Goal: Transaction & Acquisition: Purchase product/service

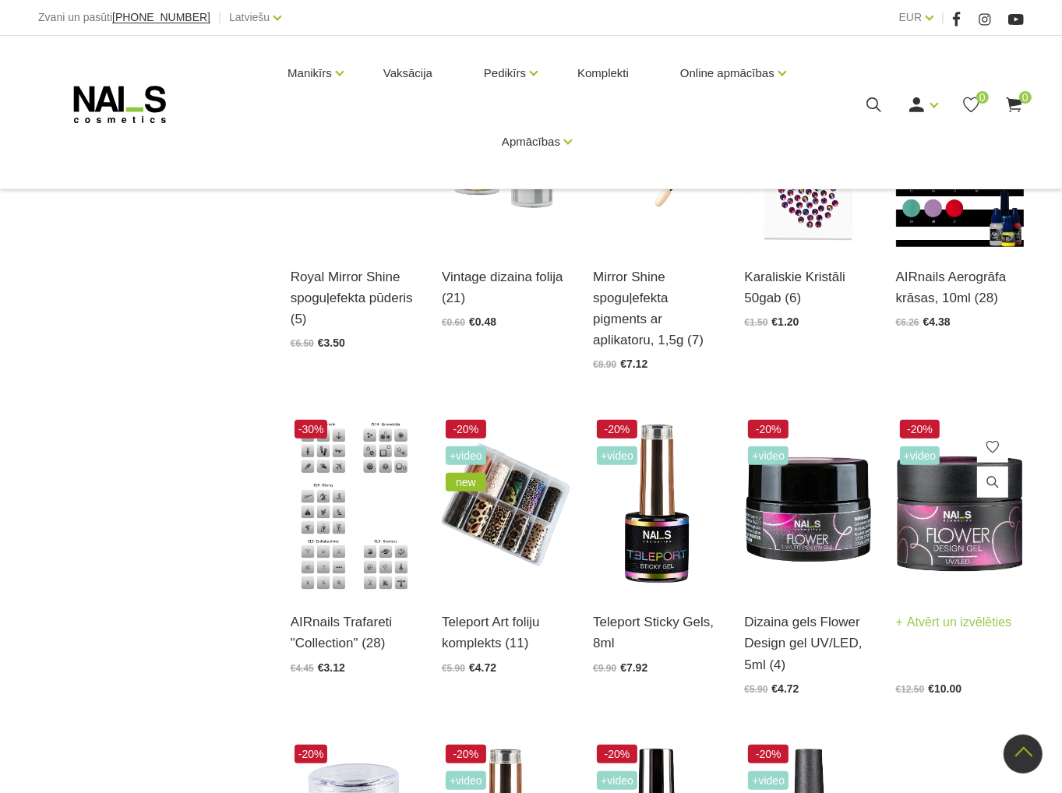
scroll to position [1091, 0]
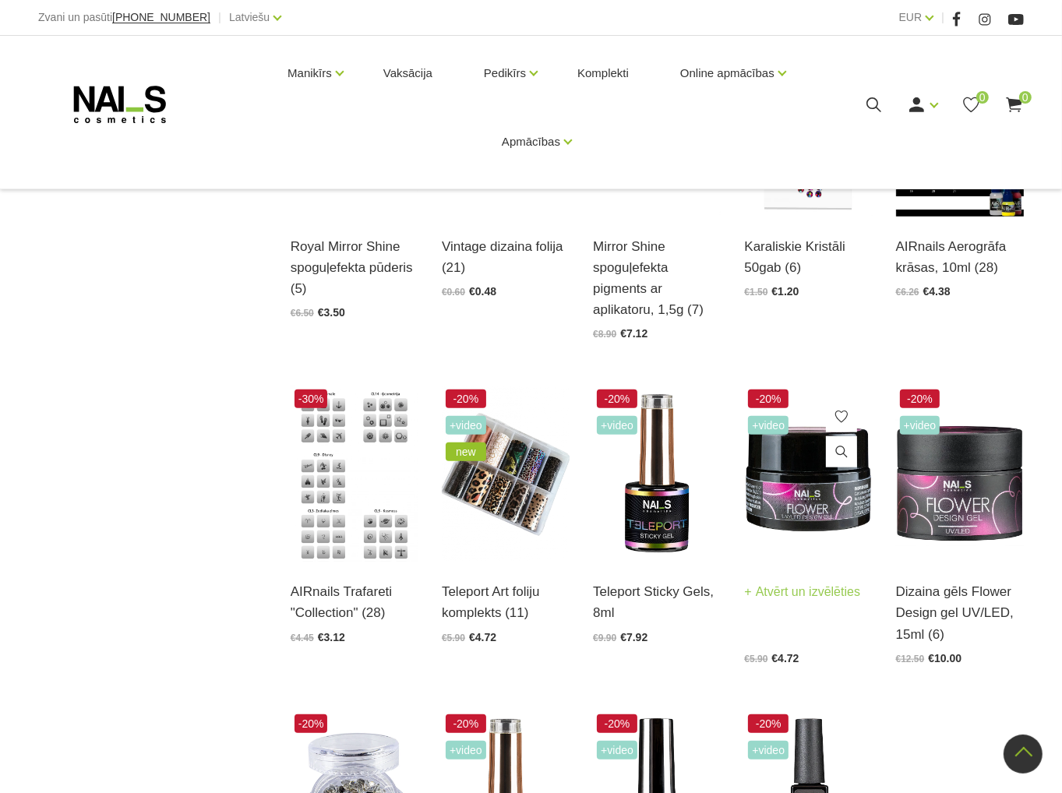
click at [814, 488] on img at bounding box center [808, 474] width 128 height 176
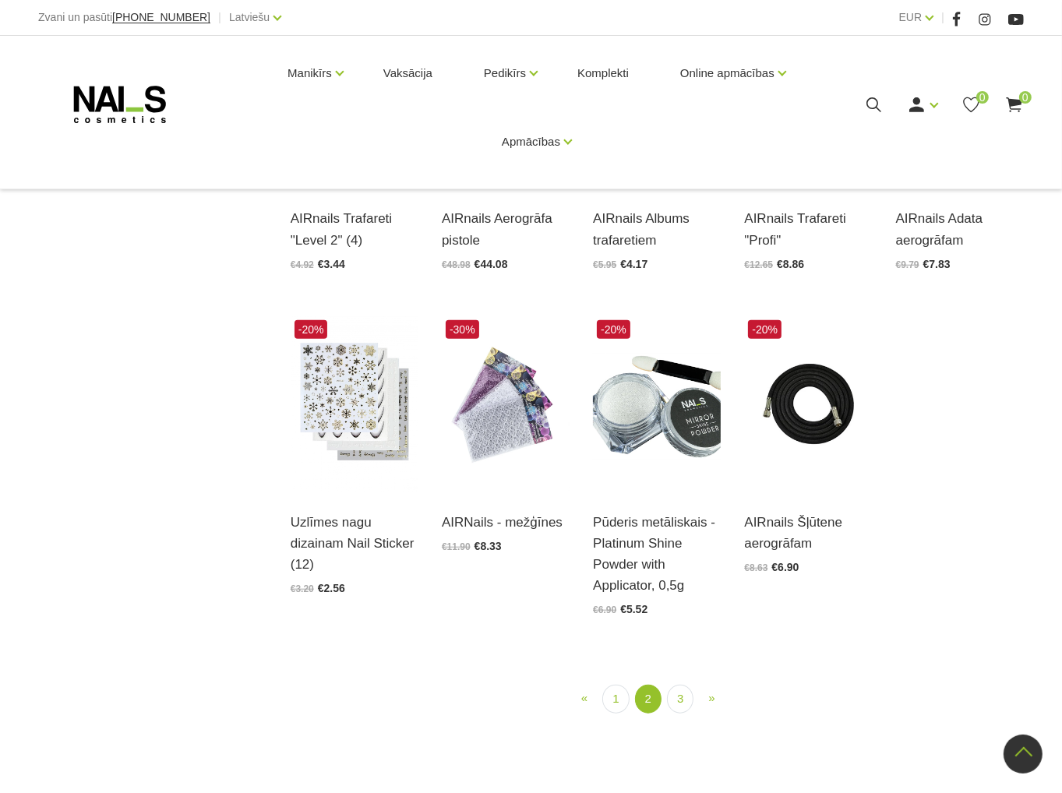
click at [679, 685] on link "3" at bounding box center [680, 699] width 26 height 29
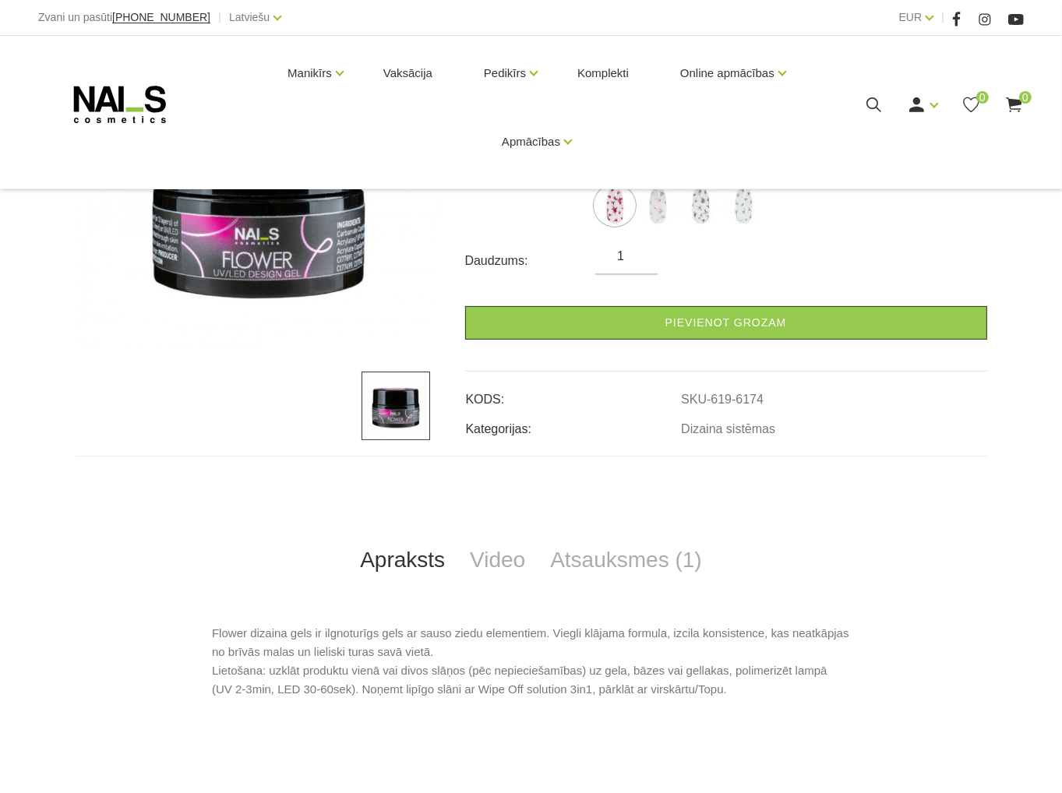
scroll to position [390, 0]
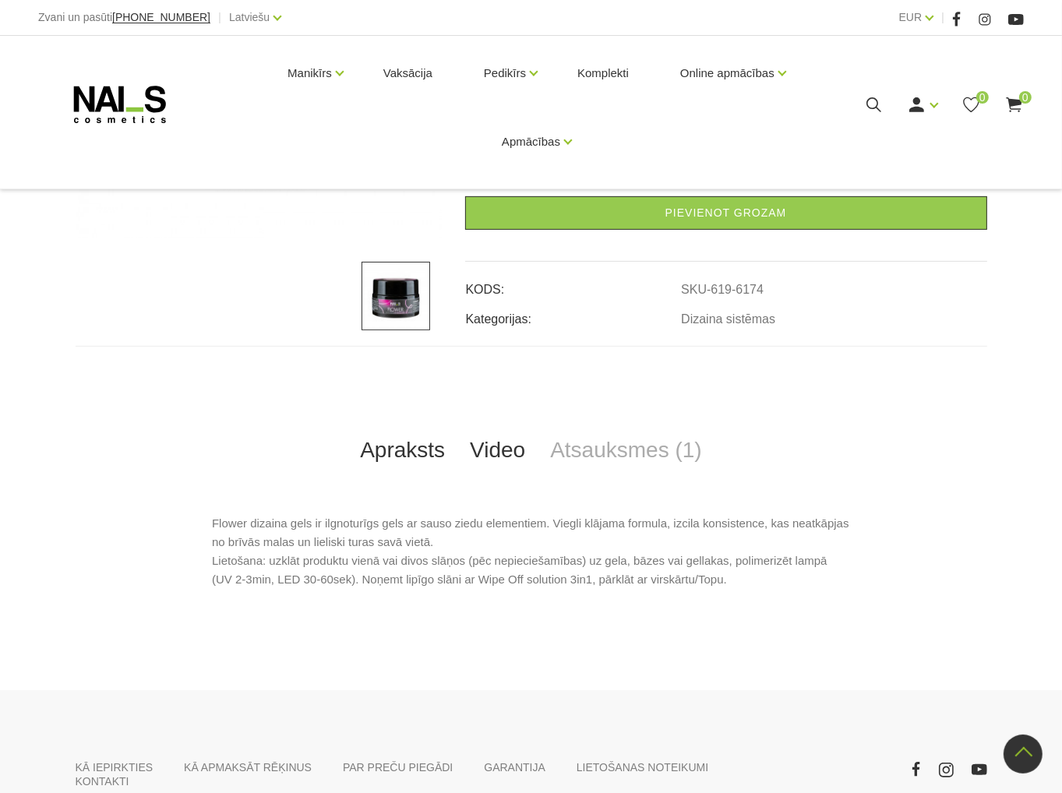
click at [503, 458] on link "Video" at bounding box center [497, 450] width 80 height 51
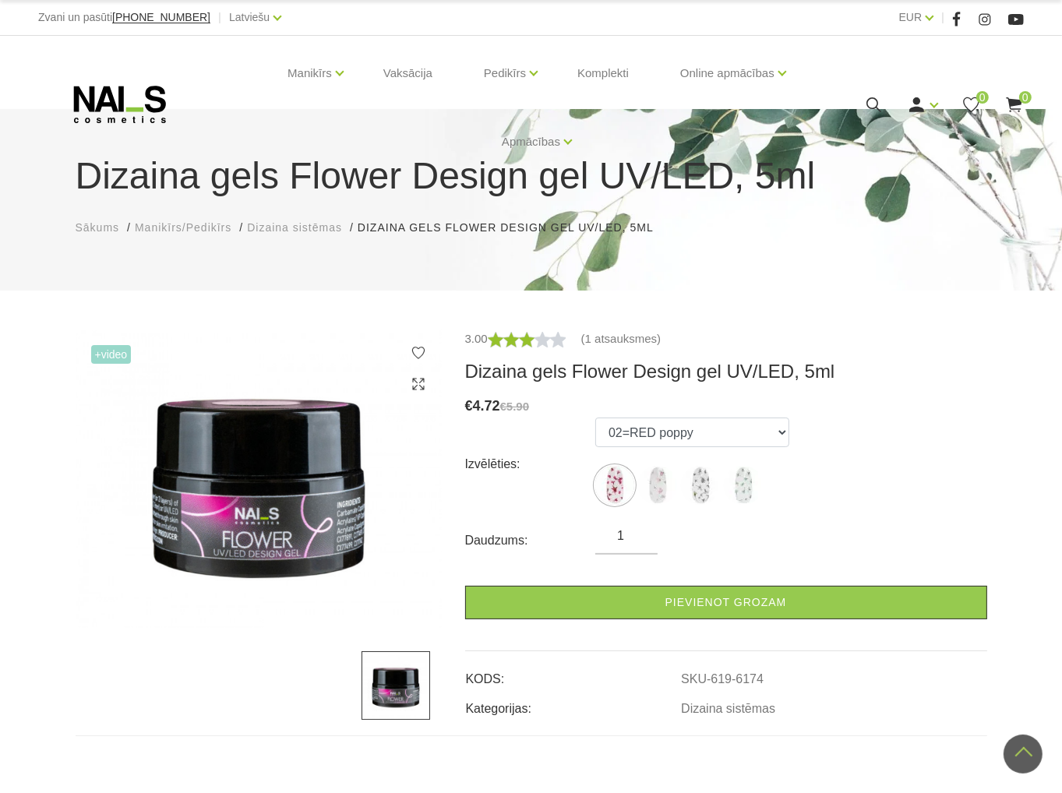
scroll to position [0, 0]
click at [606, 487] on img at bounding box center [614, 485] width 39 height 39
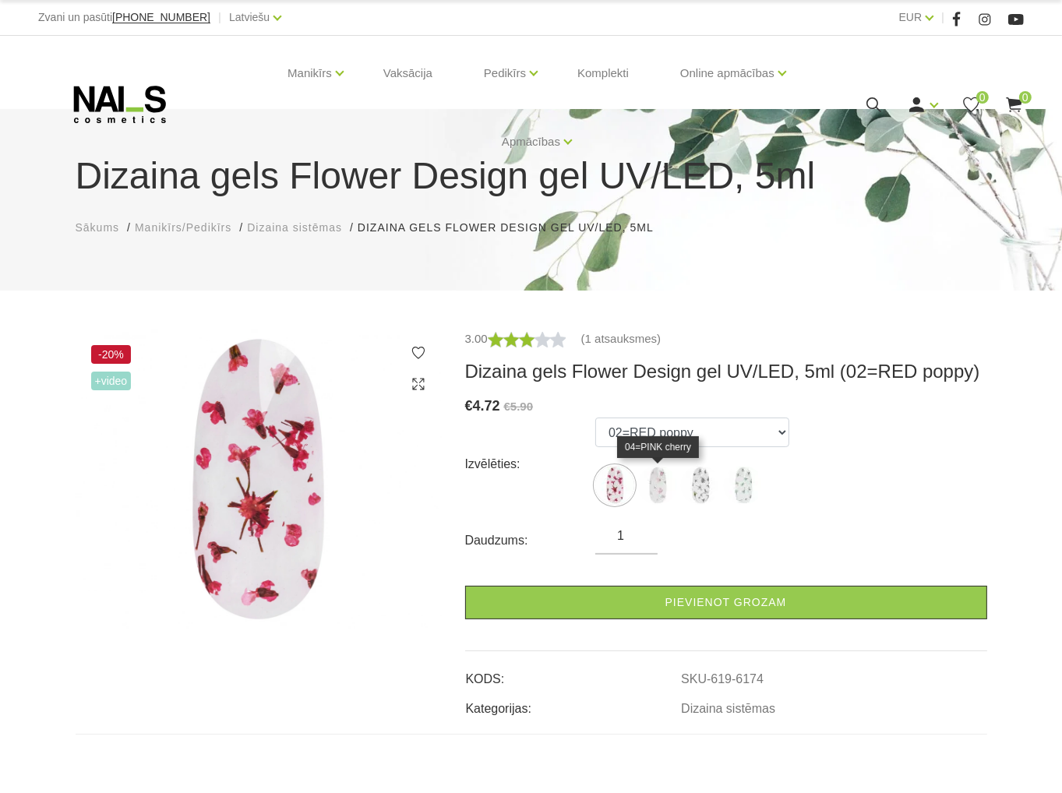
click at [643, 488] on img at bounding box center [657, 485] width 39 height 39
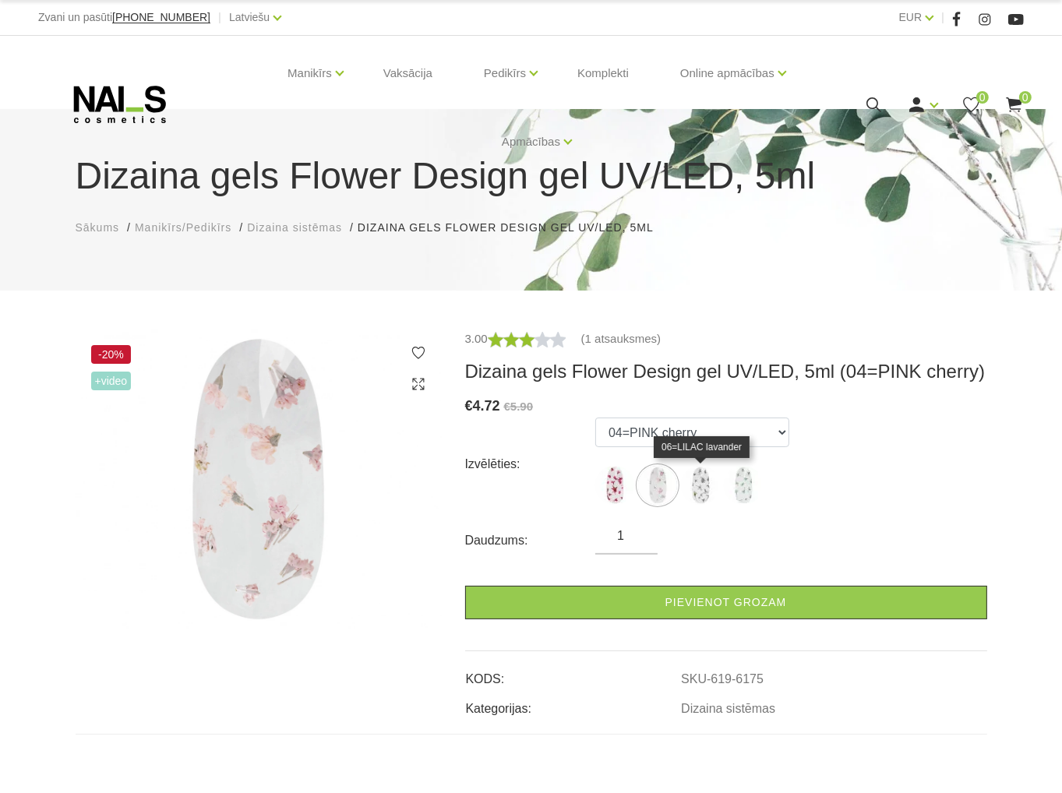
click at [707, 493] on img at bounding box center [700, 485] width 39 height 39
select select "6176"
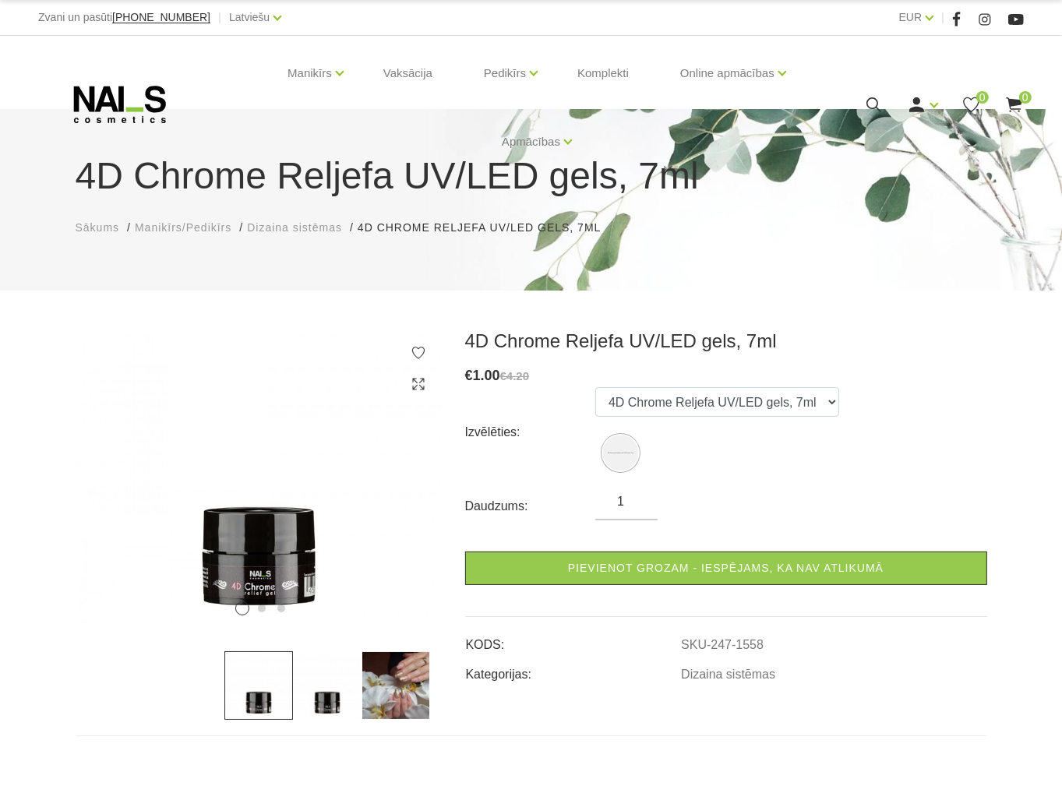
click at [335, 695] on img at bounding box center [327, 686] width 69 height 69
click at [417, 695] on img at bounding box center [396, 686] width 69 height 69
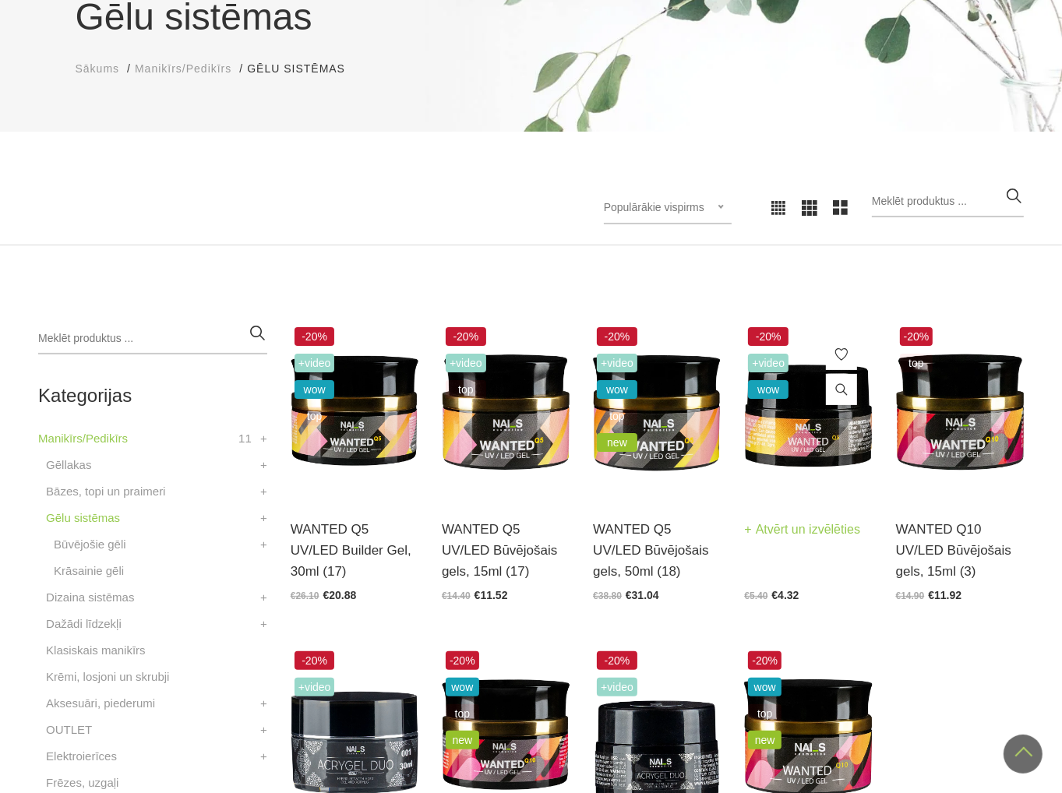
scroll to position [156, 0]
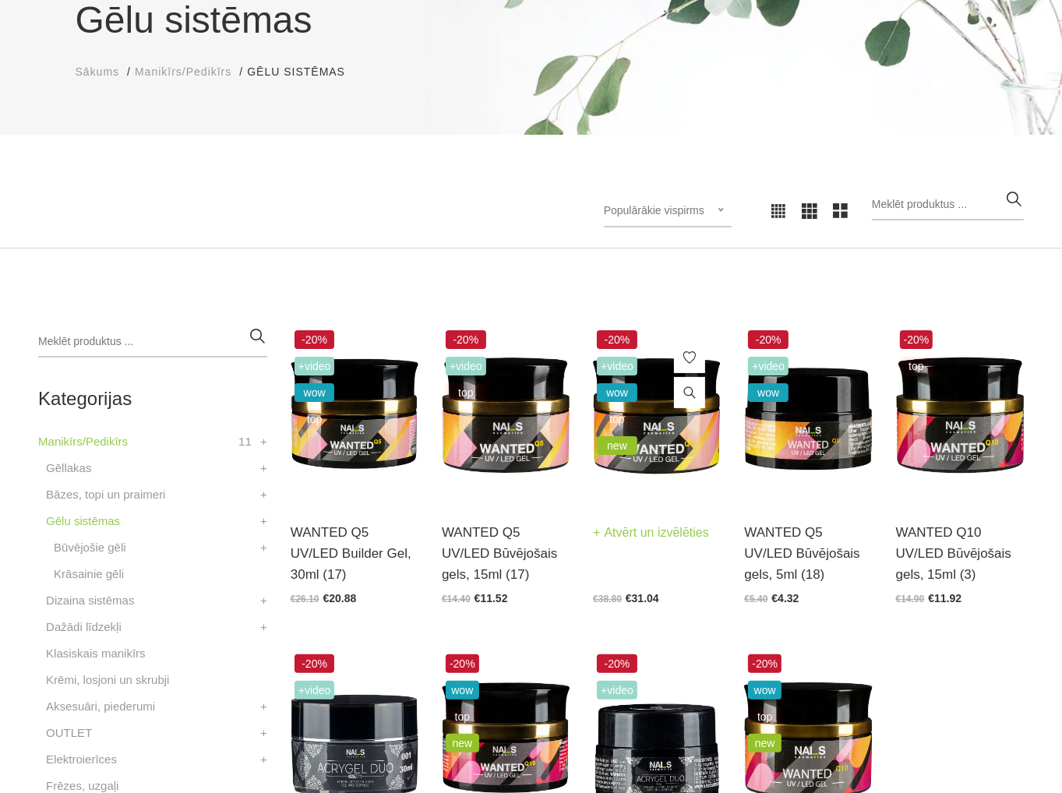
click at [698, 430] on img at bounding box center [657, 415] width 128 height 176
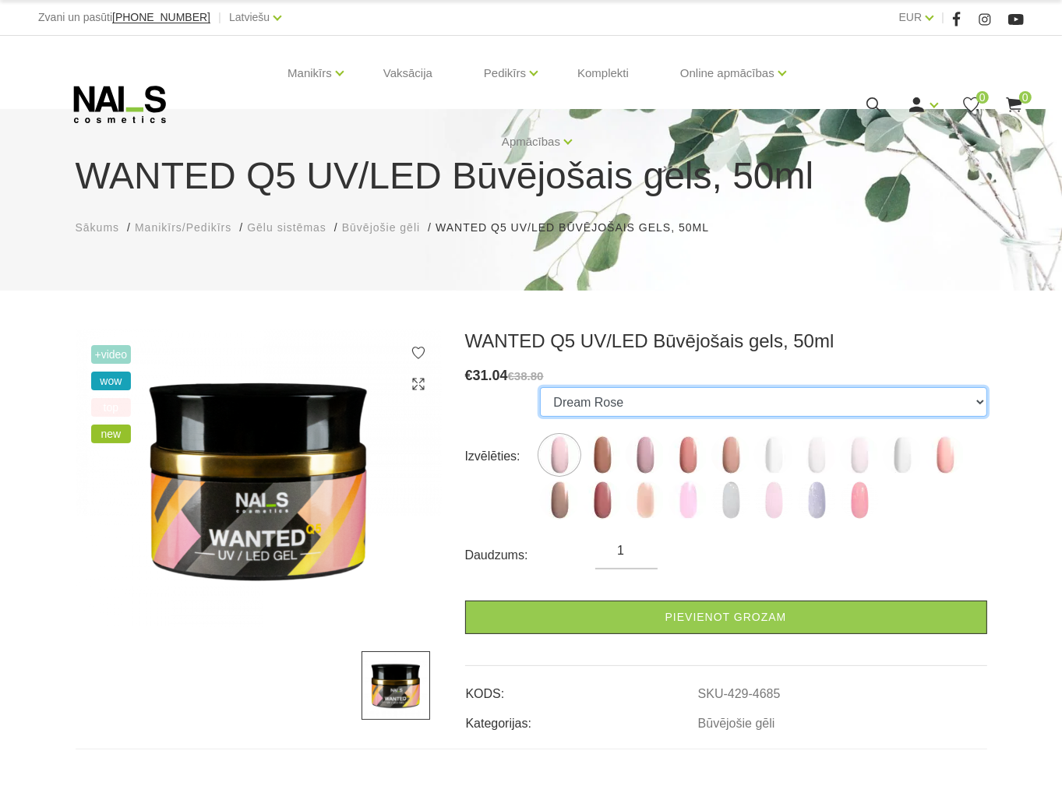
click at [739, 404] on select "Dream Rose Caramel Nude Sparkle Mood Macchiato Premium Clear Pastel Porcelain B…" at bounding box center [763, 402] width 447 height 30
drag, startPoint x: 739, startPoint y: 404, endPoint x: 727, endPoint y: 422, distance: 21.4
click at [739, 404] on select "Dream Rose Caramel Nude Sparkle Mood Macchiato Premium Clear Pastel Porcelain B…" at bounding box center [763, 402] width 447 height 30
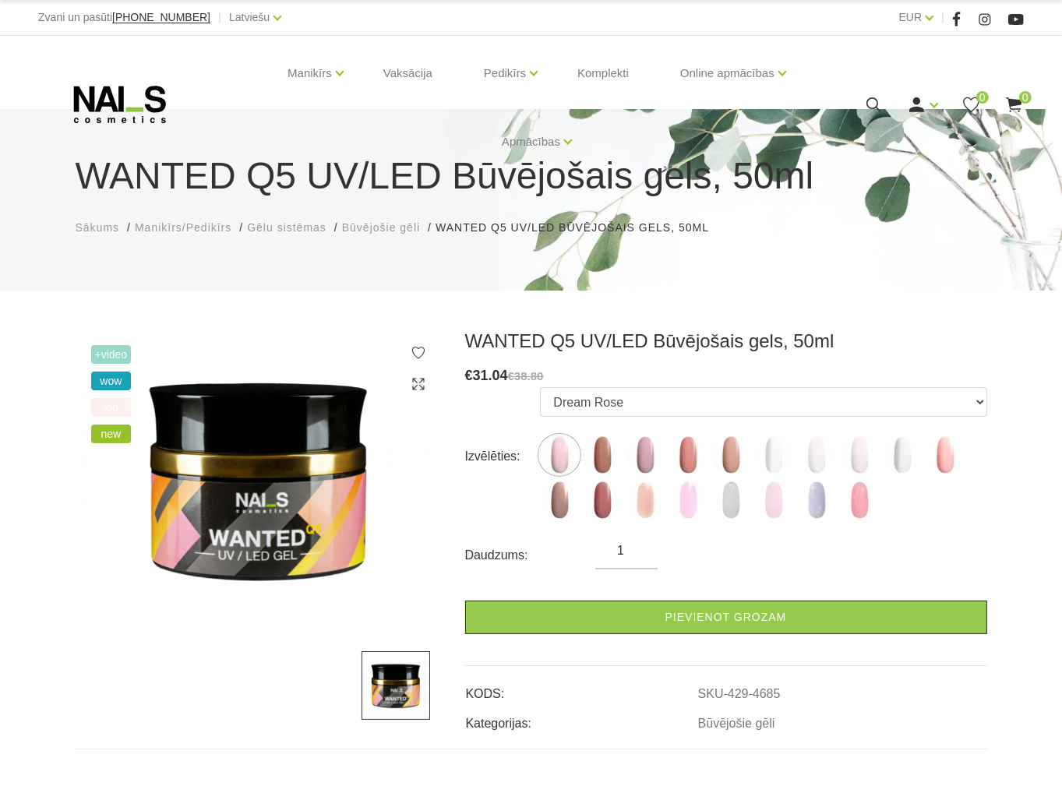
click at [325, 526] on img at bounding box center [259, 479] width 366 height 298
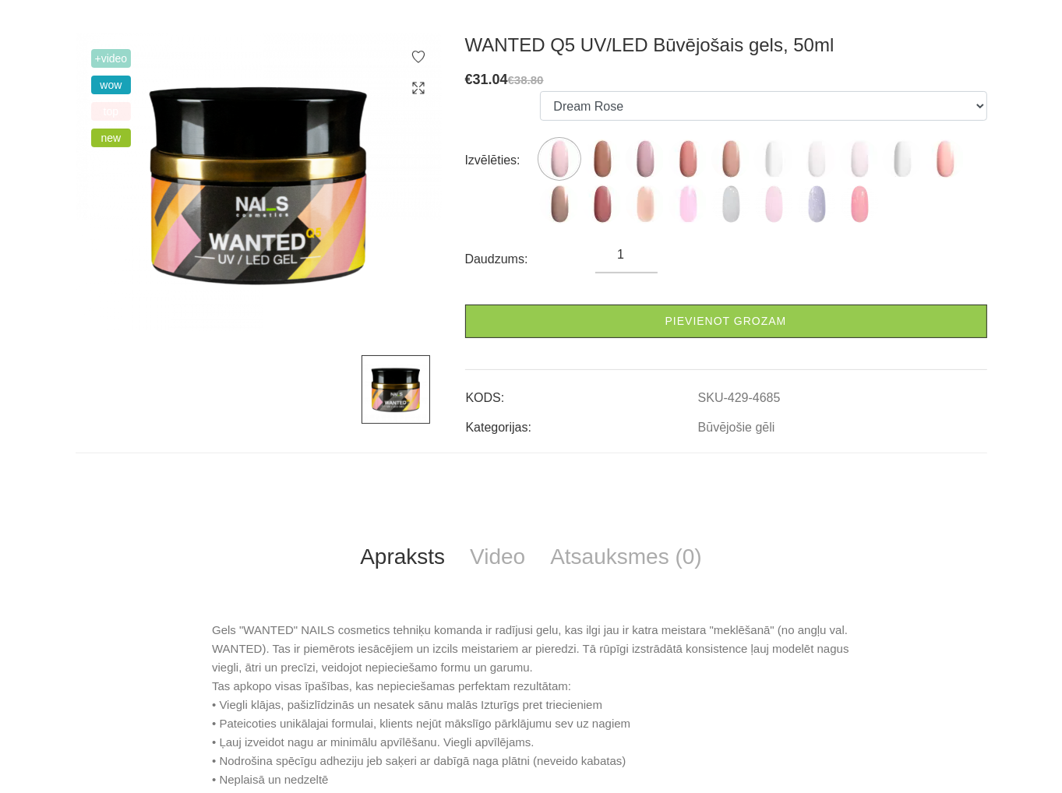
scroll to position [312, 0]
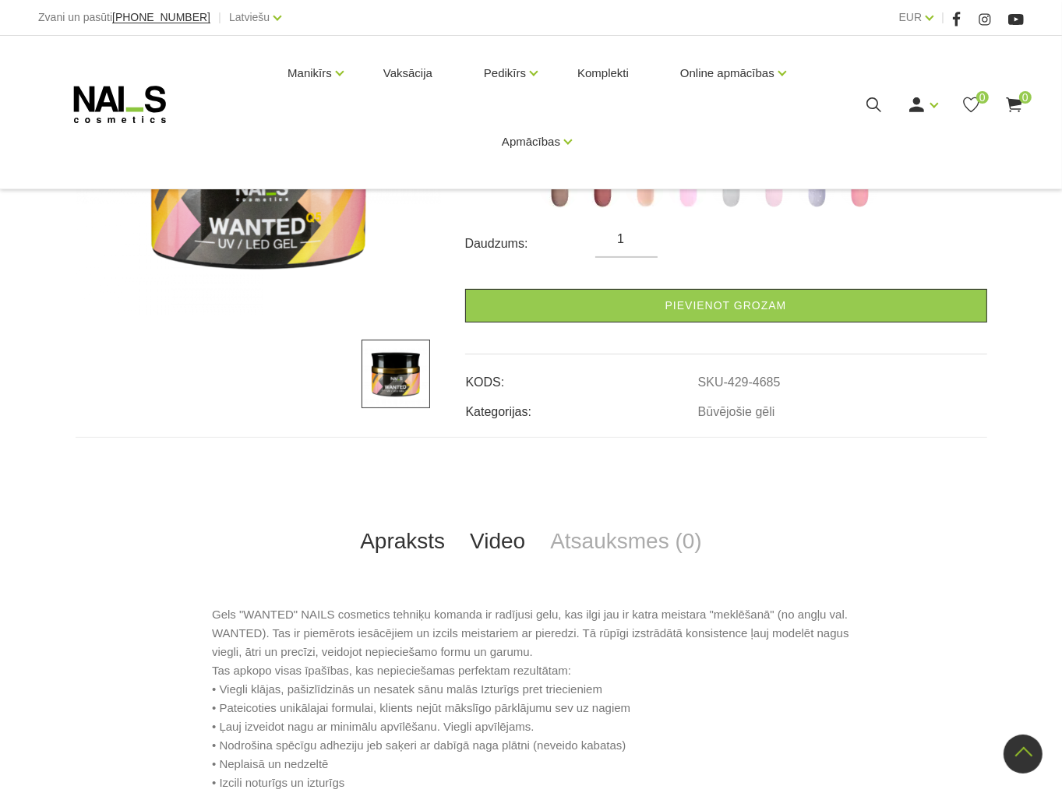
click at [507, 535] on link "Video" at bounding box center [497, 541] width 80 height 51
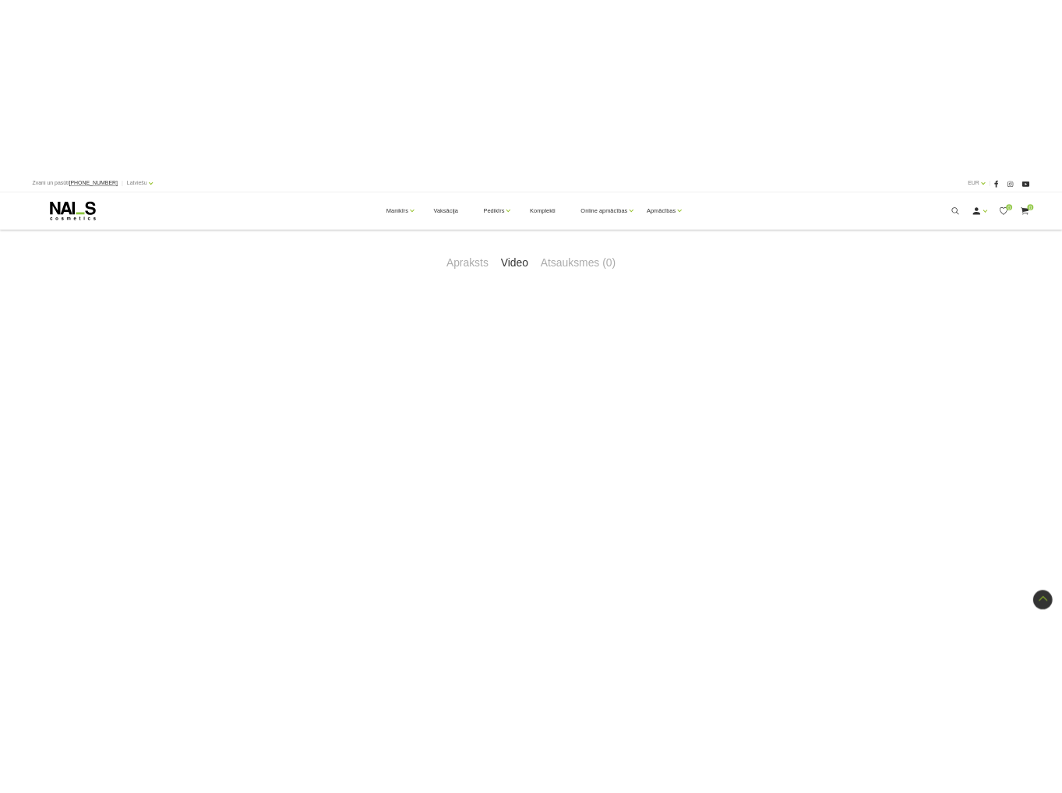
scroll to position [987, 0]
